Goal: Task Accomplishment & Management: Complete application form

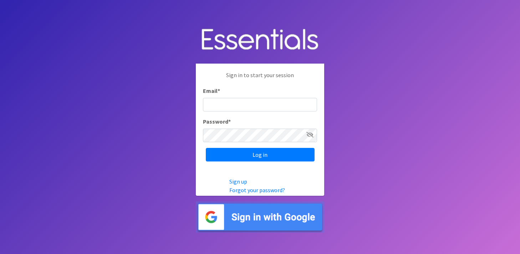
click at [228, 104] on input "Email *" at bounding box center [260, 105] width 114 height 14
type input "[EMAIL_ADDRESS][DOMAIN_NAME]"
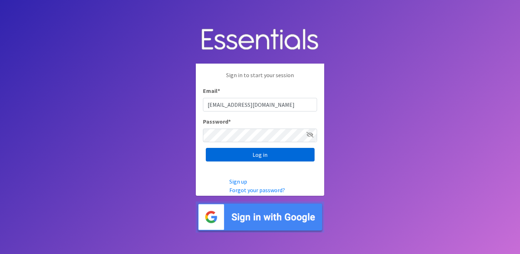
click at [289, 150] on input "Log in" at bounding box center [260, 155] width 109 height 14
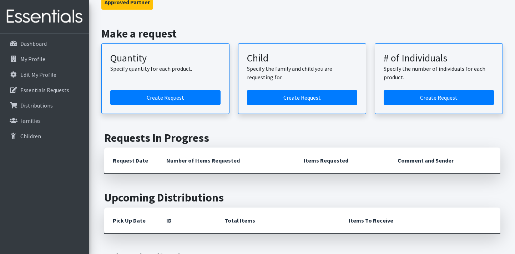
scroll to position [66, 0]
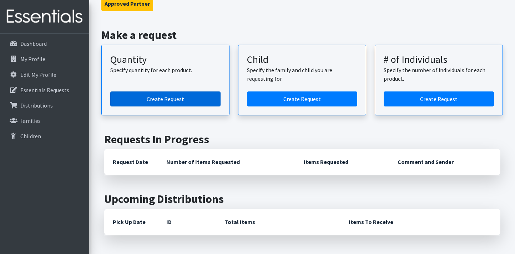
click at [174, 97] on link "Create Request" at bounding box center [165, 98] width 110 height 15
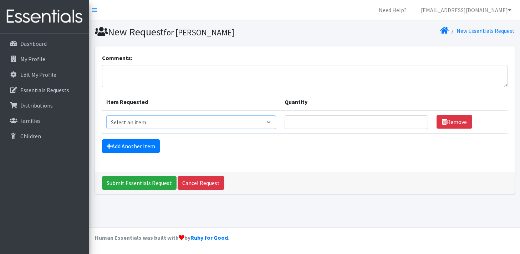
click at [258, 123] on select "Select an item Kids (Newborn) Kids (Preemie)** Limited Kids (Size 1) Kids (Size…" at bounding box center [191, 122] width 170 height 14
click at [342, 164] on div "Comments: Item Requested Quantity Item Requested Select an item Kids (Newborn) …" at bounding box center [305, 108] width 420 height 125
click at [353, 73] on textarea "Comments:" at bounding box center [305, 76] width 406 height 22
click at [162, 70] on textarea "Aloha may we request pull ups any size and wipes if available" at bounding box center [305, 76] width 406 height 22
type textarea "Aloha may we request size 7, pull ups any size and wipes if available"
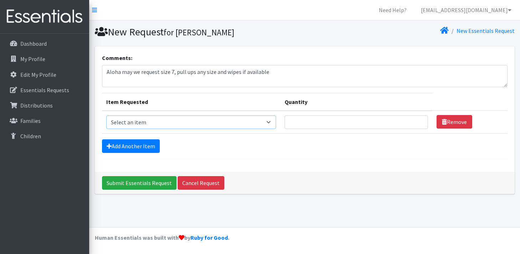
click at [258, 125] on select "Select an item Kids (Newborn) Kids (Preemie)** Limited Kids (Size 1) Kids (Size…" at bounding box center [191, 122] width 170 height 14
select select "1828"
click at [106, 115] on select "Select an item Kids (Newborn) Kids (Preemie)** Limited Kids (Size 1) Kids (Size…" at bounding box center [191, 122] width 170 height 14
click at [373, 123] on input "Quantity" at bounding box center [356, 122] width 143 height 14
click at [415, 120] on input "1" at bounding box center [356, 122] width 143 height 14
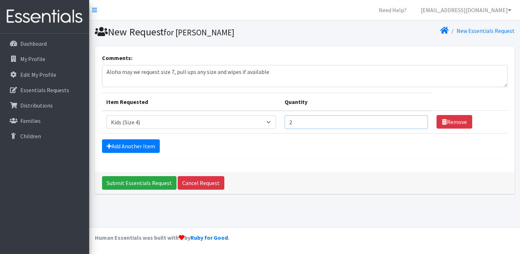
click at [415, 120] on input "2" at bounding box center [356, 122] width 143 height 14
click at [415, 120] on input "3" at bounding box center [356, 122] width 143 height 14
click at [415, 120] on input "4" at bounding box center [356, 122] width 143 height 14
click at [415, 120] on input "5" at bounding box center [356, 122] width 143 height 14
click at [415, 120] on input "6" at bounding box center [356, 122] width 143 height 14
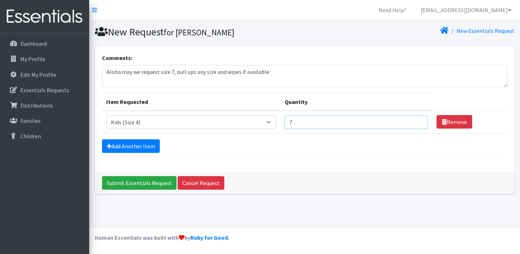
click at [415, 120] on input "7" at bounding box center [356, 122] width 143 height 14
click at [415, 120] on input "8" at bounding box center [356, 122] width 143 height 14
click at [415, 120] on input "9" at bounding box center [356, 122] width 143 height 14
click at [415, 120] on input "10" at bounding box center [356, 122] width 143 height 14
click at [415, 120] on input "13" at bounding box center [356, 122] width 143 height 14
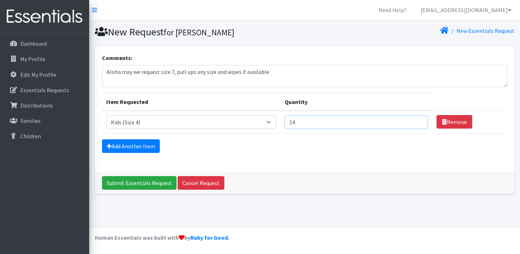
click at [415, 120] on input "14" at bounding box center [356, 122] width 143 height 14
click at [415, 120] on input "15" at bounding box center [356, 122] width 143 height 14
click at [415, 120] on input "16" at bounding box center [356, 122] width 143 height 14
click at [415, 120] on input "17" at bounding box center [356, 122] width 143 height 14
click at [415, 120] on input "18" at bounding box center [356, 122] width 143 height 14
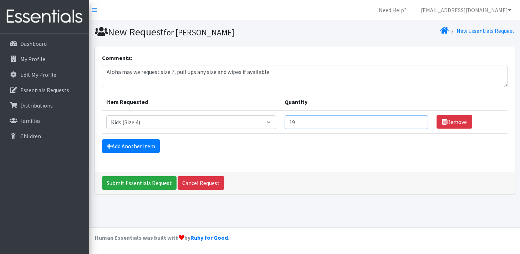
click at [415, 120] on input "19" at bounding box center [356, 122] width 143 height 14
type input "20"
click at [415, 120] on input "20" at bounding box center [356, 122] width 143 height 14
click at [127, 151] on link "Add Another Item" at bounding box center [131, 146] width 58 height 14
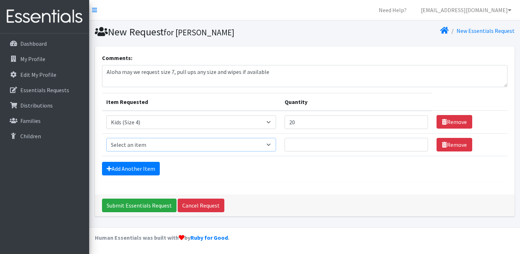
click at [267, 145] on select "Select an item Kids (Newborn) Kids (Preemie)** Limited Kids (Size 1) Kids (Size…" at bounding box center [191, 145] width 170 height 14
select select "1832"
click at [106, 138] on select "Select an item Kids (Newborn) Kids (Preemie)** Limited Kids (Size 1) Kids (Size…" at bounding box center [191, 145] width 170 height 14
click at [339, 146] on input "Quantity" at bounding box center [356, 145] width 143 height 14
click at [418, 144] on input "1" at bounding box center [356, 145] width 143 height 14
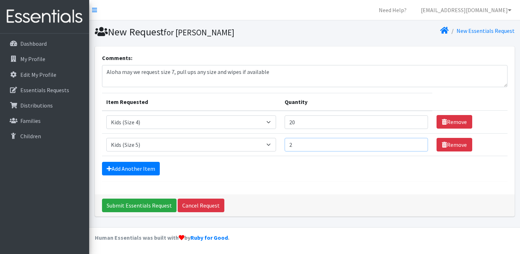
click at [418, 144] on input "2" at bounding box center [356, 145] width 143 height 14
click at [418, 144] on input "3" at bounding box center [356, 145] width 143 height 14
click at [418, 144] on input "4" at bounding box center [356, 145] width 143 height 14
click at [418, 144] on input "5" at bounding box center [356, 145] width 143 height 14
click at [418, 144] on input "6" at bounding box center [356, 145] width 143 height 14
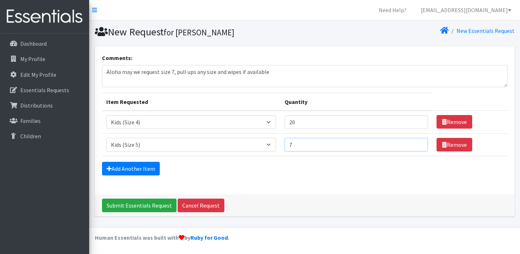
click at [418, 144] on input "7" at bounding box center [356, 145] width 143 height 14
click at [418, 144] on input "8" at bounding box center [356, 145] width 143 height 14
click at [418, 144] on input "9" at bounding box center [356, 145] width 143 height 14
click at [418, 144] on input "10" at bounding box center [356, 145] width 143 height 14
click at [418, 144] on input "11" at bounding box center [356, 145] width 143 height 14
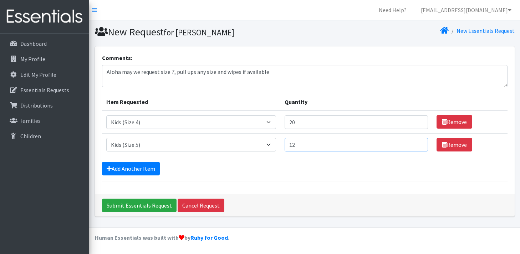
click at [418, 144] on input "12" at bounding box center [356, 145] width 143 height 14
click at [418, 144] on input "13" at bounding box center [356, 145] width 143 height 14
click at [418, 144] on input "14" at bounding box center [356, 145] width 143 height 14
click at [418, 144] on input "15" at bounding box center [356, 145] width 143 height 14
click at [418, 144] on input "16" at bounding box center [356, 145] width 143 height 14
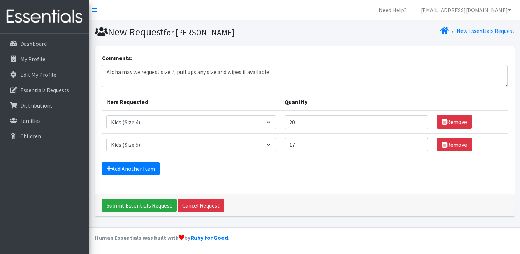
click at [418, 144] on input "17" at bounding box center [356, 145] width 143 height 14
click at [418, 144] on input "18" at bounding box center [356, 145] width 143 height 14
click at [418, 144] on input "19" at bounding box center [356, 145] width 143 height 14
type input "20"
click at [418, 144] on input "20" at bounding box center [356, 145] width 143 height 14
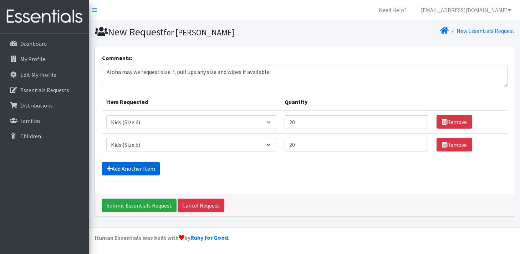
click at [140, 172] on link "Add Another Item" at bounding box center [131, 169] width 58 height 14
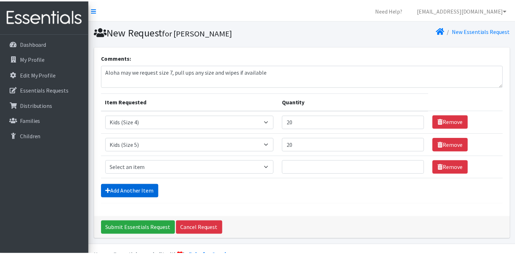
scroll to position [17, 0]
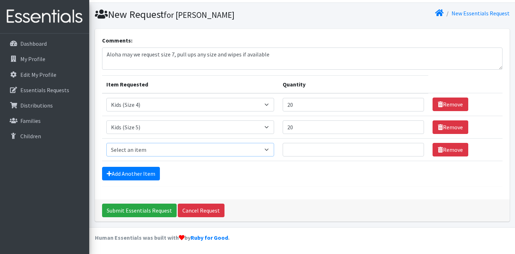
click at [233, 151] on select "Select an item Kids (Newborn) Kids (Preemie)** Limited Kids (Size 1) Kids (Size…" at bounding box center [190, 150] width 168 height 14
select select "1834"
click at [106, 143] on select "Select an item Kids (Newborn) Kids (Preemie)** Limited Kids (Size 1) Kids (Size…" at bounding box center [190, 150] width 168 height 14
click at [343, 151] on input "Quantity" at bounding box center [353, 150] width 141 height 14
click at [412, 147] on input "1" at bounding box center [353, 150] width 141 height 14
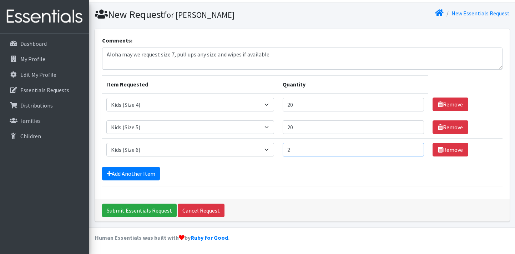
click at [412, 147] on input "2" at bounding box center [353, 150] width 141 height 14
click at [412, 147] on input "3" at bounding box center [353, 150] width 141 height 14
click at [412, 147] on input "4" at bounding box center [353, 150] width 141 height 14
click at [412, 147] on input "5" at bounding box center [353, 150] width 141 height 14
click at [412, 147] on input "6" at bounding box center [353, 150] width 141 height 14
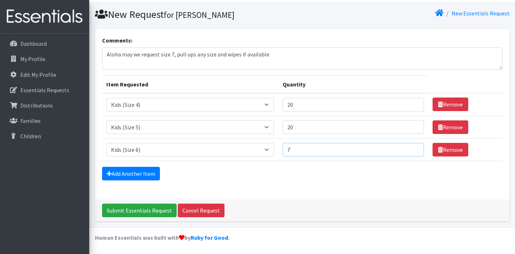
click at [412, 147] on input "7" at bounding box center [353, 150] width 141 height 14
click at [412, 147] on input "8" at bounding box center [353, 150] width 141 height 14
click at [412, 147] on input "9" at bounding box center [353, 150] width 141 height 14
click at [412, 147] on input "10" at bounding box center [353, 150] width 141 height 14
click at [412, 147] on input "11" at bounding box center [353, 150] width 141 height 14
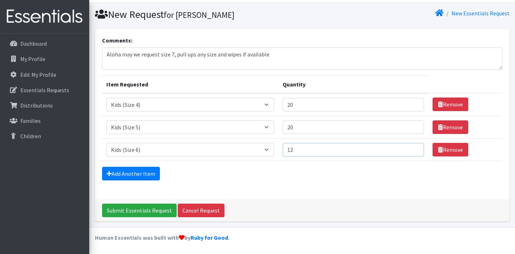
click at [412, 147] on input "12" at bounding box center [353, 150] width 141 height 14
click at [412, 147] on input "13" at bounding box center [353, 150] width 141 height 14
click at [412, 147] on input "14" at bounding box center [353, 150] width 141 height 14
click at [412, 147] on input "15" at bounding box center [353, 150] width 141 height 14
click at [412, 147] on input "16" at bounding box center [353, 150] width 141 height 14
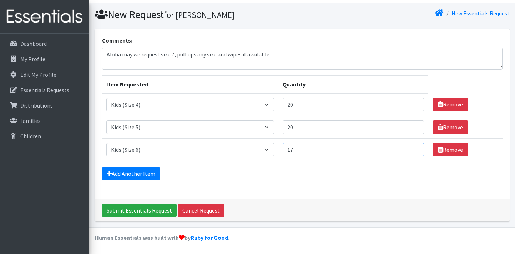
click at [412, 147] on input "17" at bounding box center [353, 150] width 141 height 14
click at [412, 147] on input "18" at bounding box center [353, 150] width 141 height 14
click at [412, 147] on input "19" at bounding box center [353, 150] width 141 height 14
type input "20"
click at [412, 147] on input "20" at bounding box center [353, 150] width 141 height 14
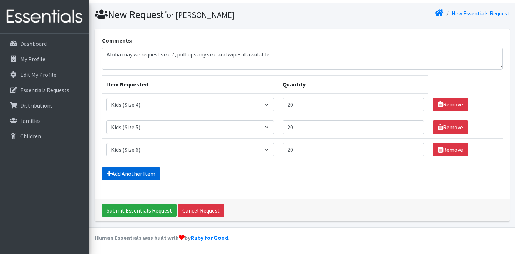
click at [121, 173] on link "Add Another Item" at bounding box center [131, 174] width 58 height 14
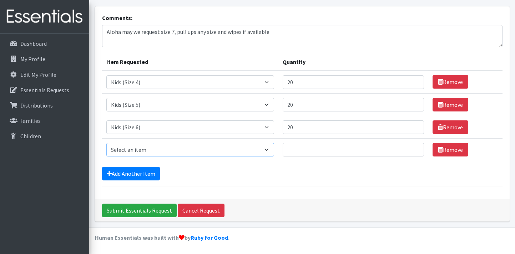
click at [268, 151] on select "Select an item Kids (Newborn) Kids (Preemie)** Limited Kids (Size 1) Kids (Size…" at bounding box center [190, 150] width 168 height 14
click at [296, 162] on form "Comments: Aloha may we request size 7, pull ups any size and wipes if available…" at bounding box center [302, 100] width 400 height 173
click at [453, 148] on link "Remove" at bounding box center [450, 150] width 36 height 14
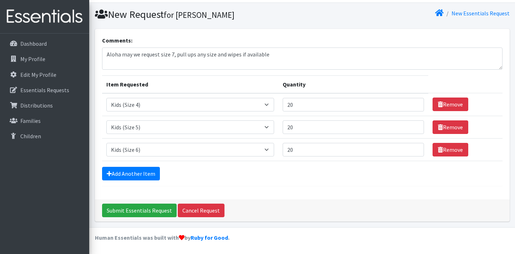
scroll to position [0, 0]
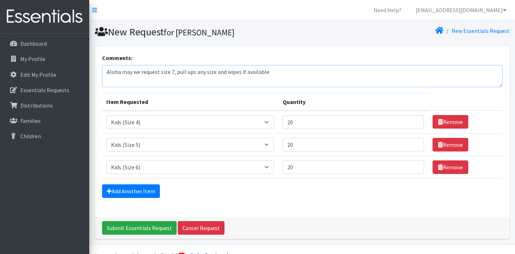
click at [319, 76] on textarea "Aloha may we request size 7, pull ups any size and wipes if available" at bounding box center [302, 76] width 400 height 22
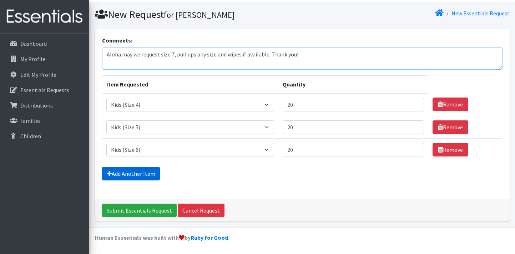
type textarea "Aloha may we request size 7, pull ups any size and wipes if available. Thank yo…"
click at [150, 178] on link "Add Another Item" at bounding box center [131, 174] width 58 height 14
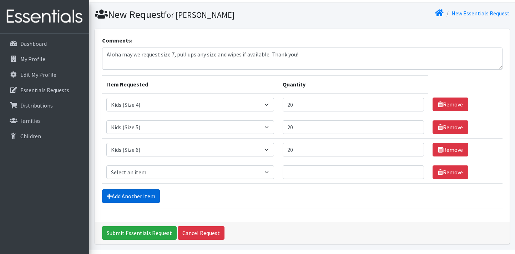
scroll to position [40, 0]
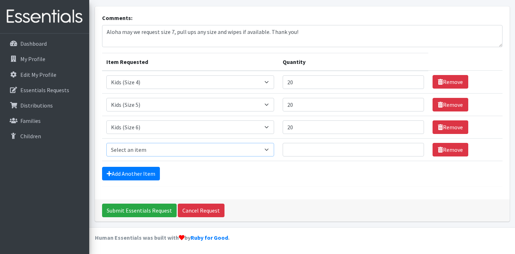
click at [272, 151] on select "Select an item Kids (Newborn) Kids (Preemie)** Limited Kids (Size 1) Kids (Size…" at bounding box center [190, 150] width 168 height 14
select select "7519"
click at [106, 143] on select "Select an item Kids (Newborn) Kids (Preemie)** Limited Kids (Size 1) Kids (Size…" at bounding box center [190, 150] width 168 height 14
click at [356, 155] on input "Quantity" at bounding box center [353, 150] width 141 height 14
click at [412, 146] on input "1" at bounding box center [353, 150] width 141 height 14
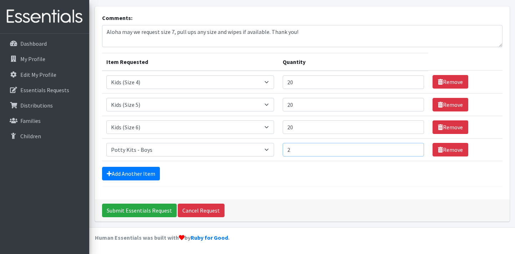
click at [412, 146] on input "2" at bounding box center [353, 150] width 141 height 14
type input "3"
click at [412, 146] on input "3" at bounding box center [353, 150] width 141 height 14
click at [270, 149] on select "Select an item Kids (Newborn) Kids (Preemie)** Limited Kids (Size 1) Kids (Size…" at bounding box center [190, 150] width 168 height 14
select select "7518"
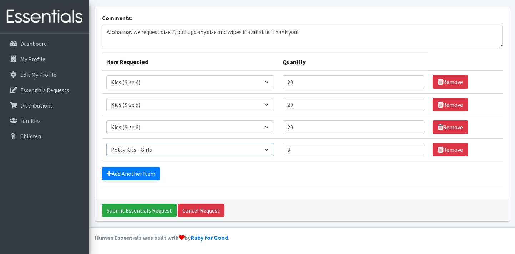
click at [106, 143] on select "Select an item Kids (Newborn) Kids (Preemie)** Limited Kids (Size 1) Kids (Size…" at bounding box center [190, 150] width 168 height 14
click at [146, 174] on link "Add Another Item" at bounding box center [131, 174] width 58 height 14
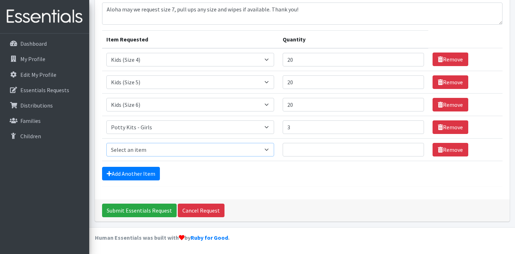
click at [244, 150] on select "Select an item Kids (Newborn) Kids (Preemie)** Limited Kids (Size 1) Kids (Size…" at bounding box center [190, 150] width 168 height 14
select select "7519"
click at [106, 143] on select "Select an item Kids (Newborn) Kids (Preemie)** Limited Kids (Size 1) Kids (Size…" at bounding box center [190, 150] width 168 height 14
click at [353, 154] on input "Quantity" at bounding box center [353, 150] width 141 height 14
click at [411, 148] on input "1" at bounding box center [353, 150] width 141 height 14
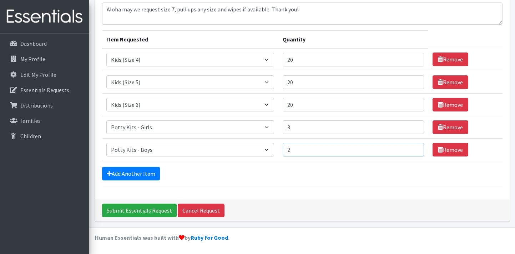
click at [411, 148] on input "2" at bounding box center [353, 150] width 141 height 14
type input "3"
click at [411, 148] on input "3" at bounding box center [353, 150] width 141 height 14
click at [385, 187] on div "Comments: Aloha may we request size 7, pull ups any size and wipes if available…" at bounding box center [302, 91] width 415 height 215
click at [152, 214] on input "Submit Essentials Request" at bounding box center [139, 210] width 75 height 14
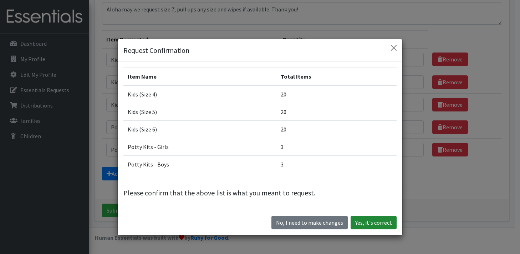
click at [382, 223] on button "Yes, it's correct" at bounding box center [374, 222] width 46 height 14
